Goal: Find specific page/section: Find specific page/section

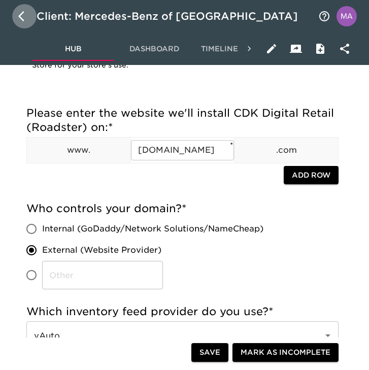
click at [25, 17] on icon "button" at bounding box center [24, 16] width 12 height 12
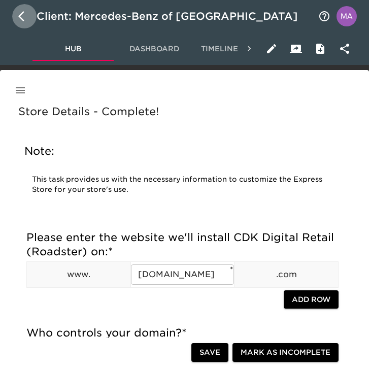
select select "10"
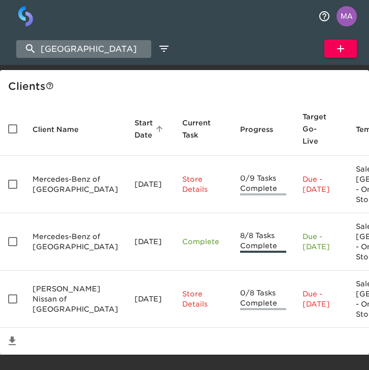
click at [92, 52] on input "[GEOGRAPHIC_DATA]" at bounding box center [83, 49] width 135 height 18
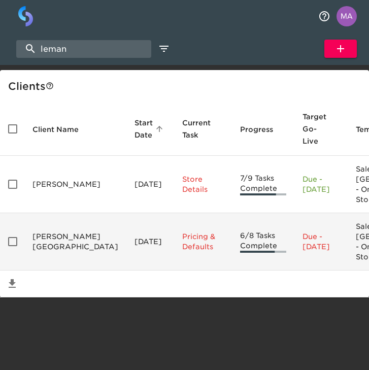
type input "leman"
click at [56, 271] on td "[PERSON_NAME][GEOGRAPHIC_DATA]" at bounding box center [75, 241] width 102 height 57
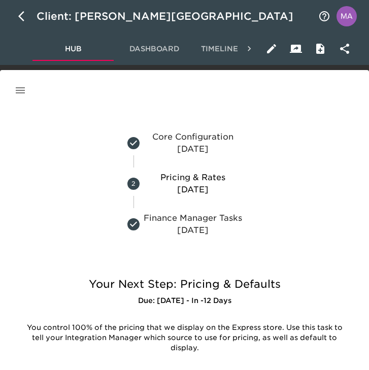
click at [24, 92] on icon "button" at bounding box center [20, 90] width 9 height 6
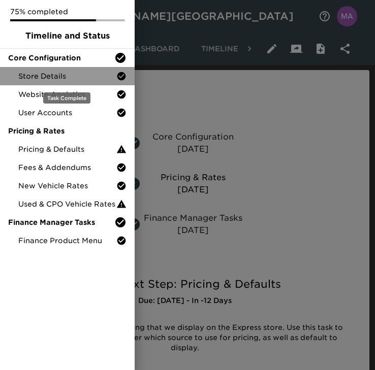
click at [42, 79] on span "Store Details" at bounding box center [67, 76] width 98 height 10
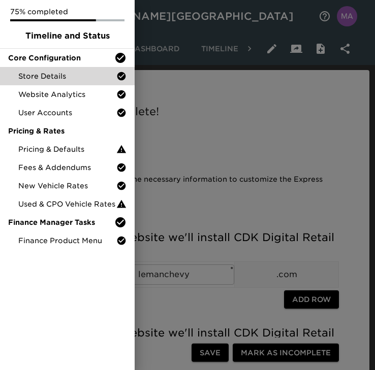
click at [221, 123] on div at bounding box center [187, 185] width 375 height 370
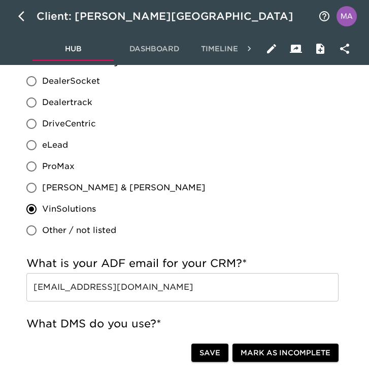
scroll to position [675, 0]
